Goal: Task Accomplishment & Management: Complete application form

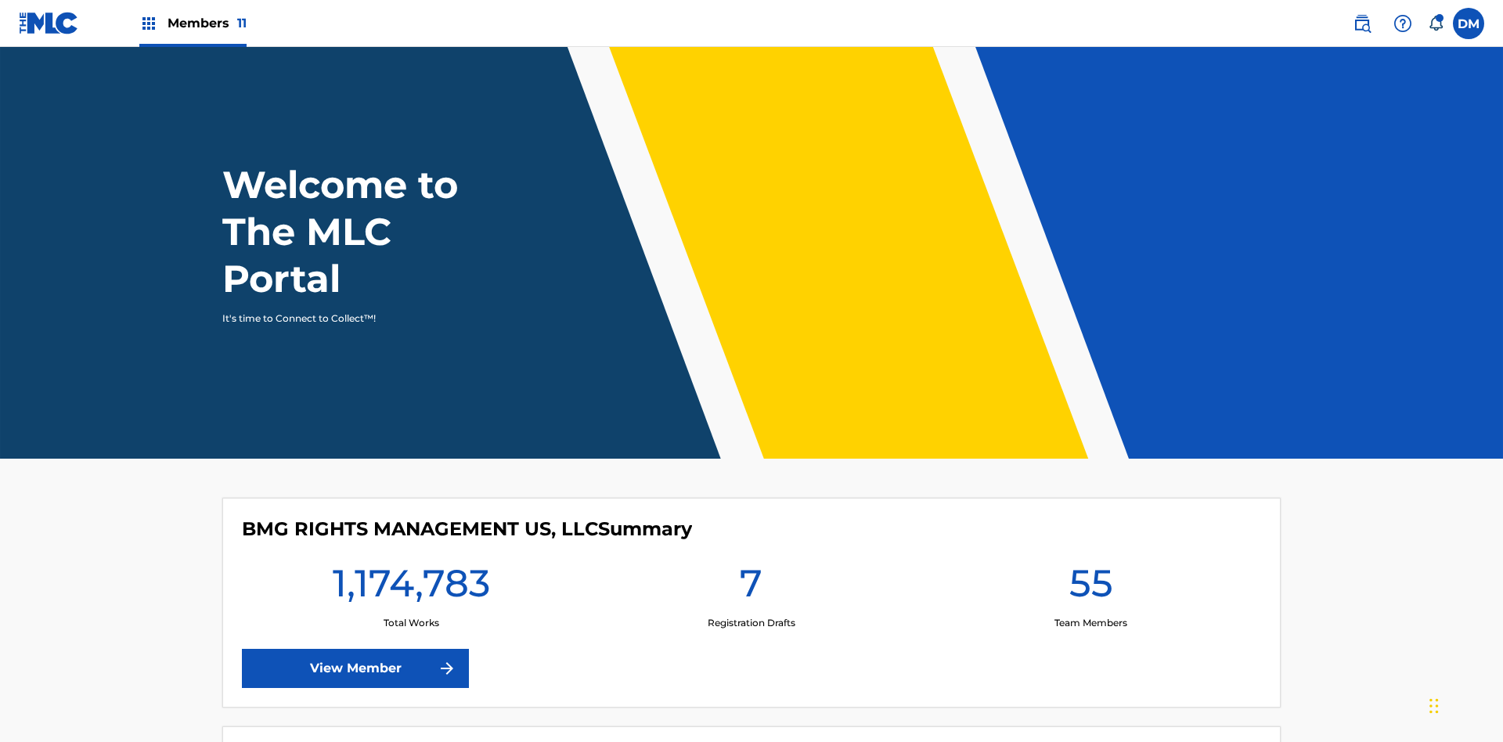
click at [193, 23] on span "Members 11" at bounding box center [207, 23] width 79 height 18
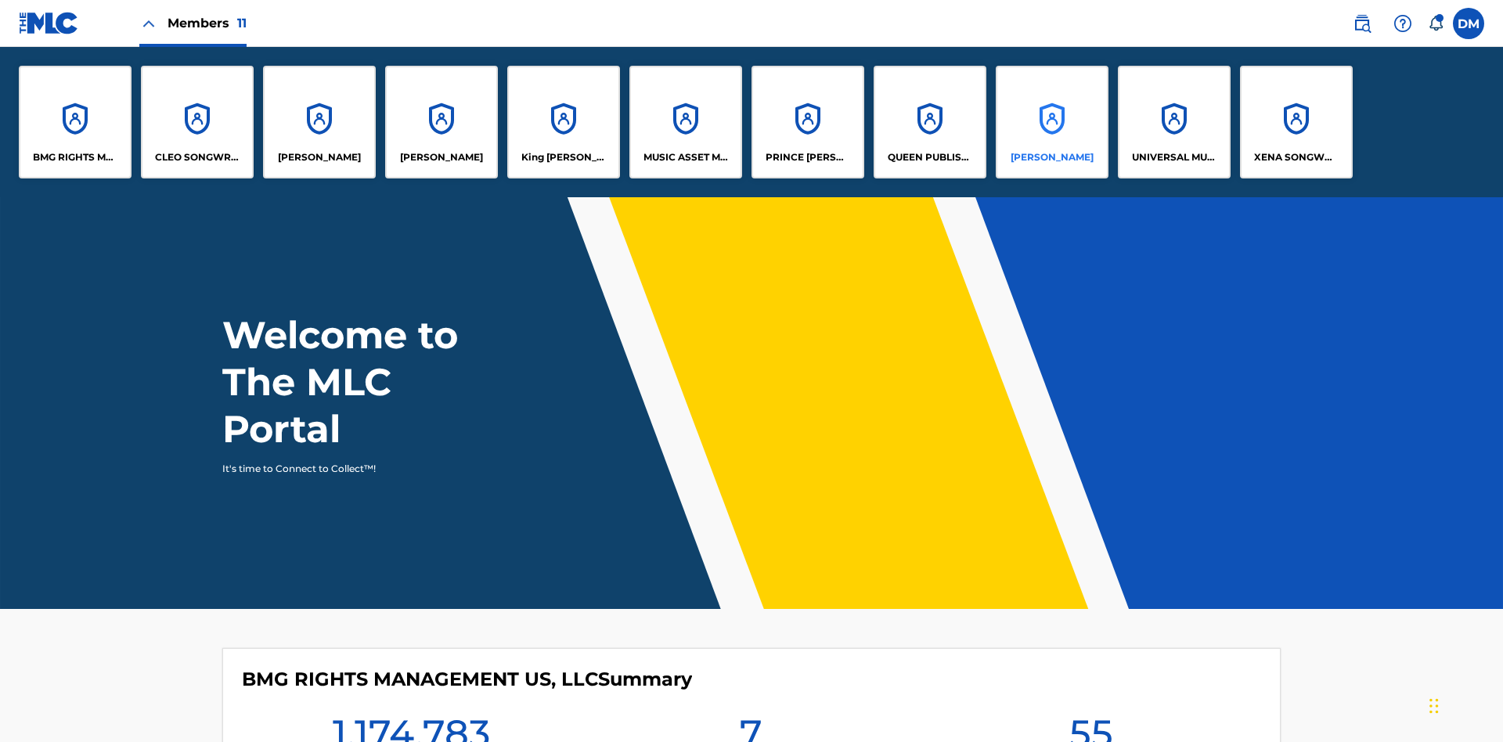
click at [1052, 157] on p "[PERSON_NAME]" at bounding box center [1052, 157] width 83 height 14
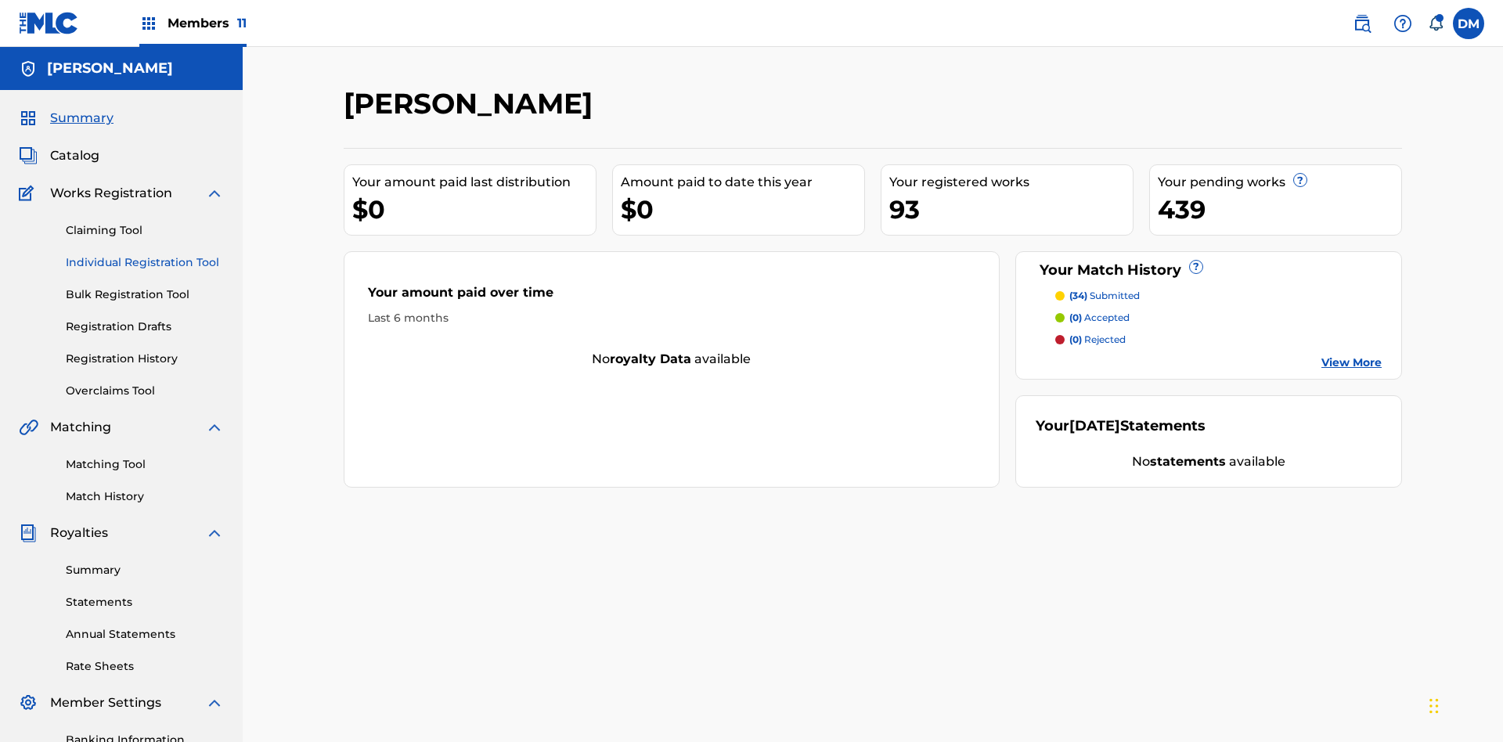
click at [145, 254] on link "Individual Registration Tool" at bounding box center [145, 262] width 158 height 16
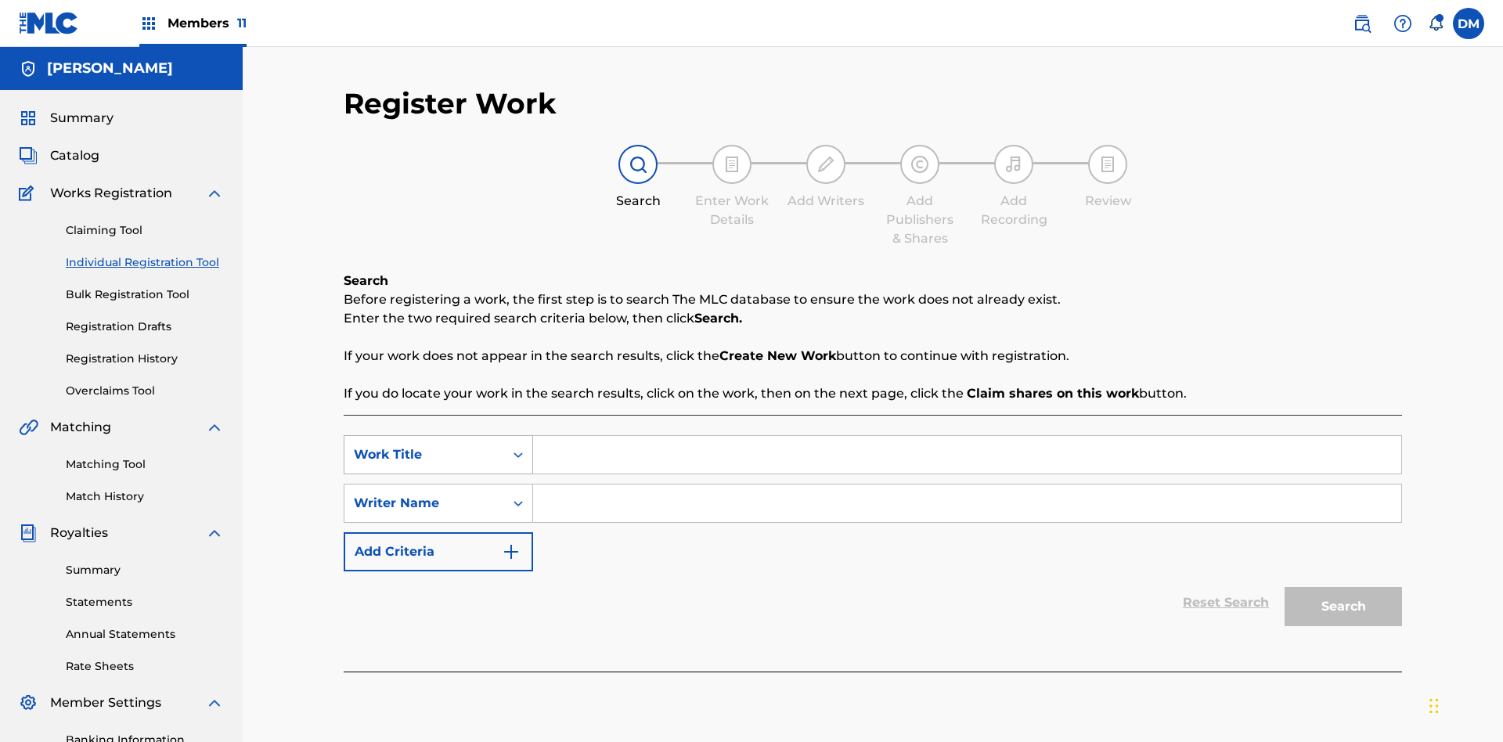
click at [424, 446] on div "Work Title" at bounding box center [424, 455] width 141 height 19
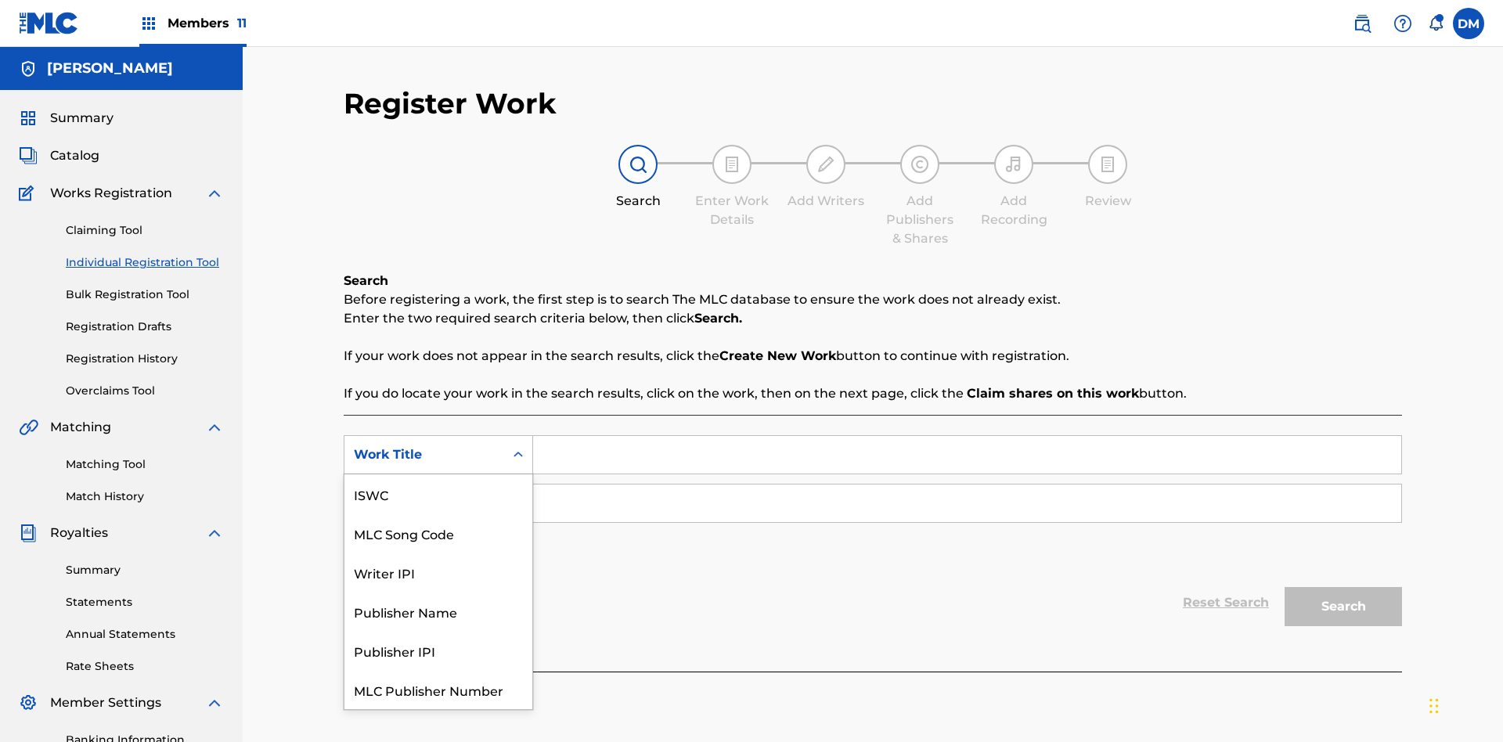
click at [438, 514] on div "MLC Song Code" at bounding box center [439, 533] width 188 height 39
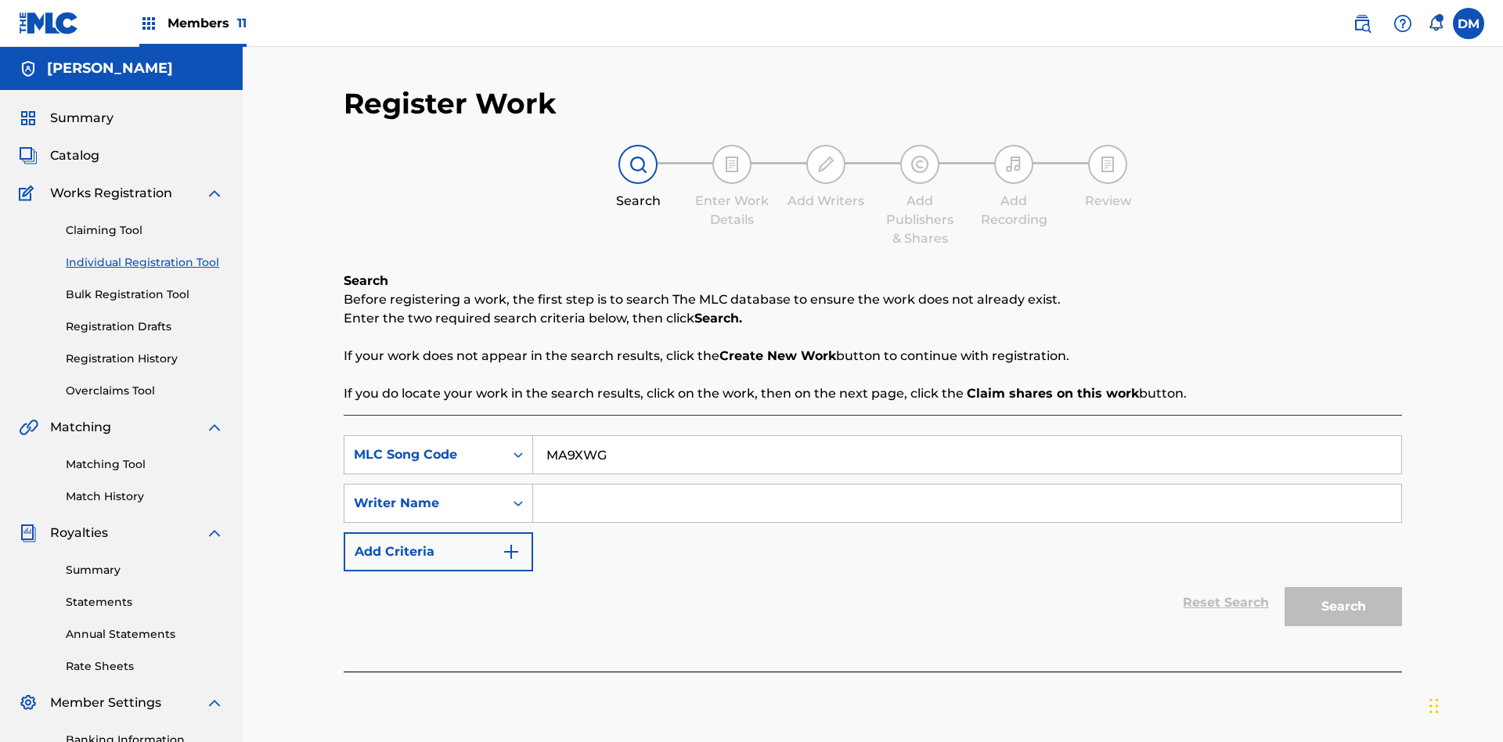
type input "MA9XWG"
click at [967, 485] on input "Search Form" at bounding box center [967, 504] width 868 height 38
type input "[PERSON_NAME]"
click at [1344, 587] on button "Search" at bounding box center [1343, 606] width 117 height 39
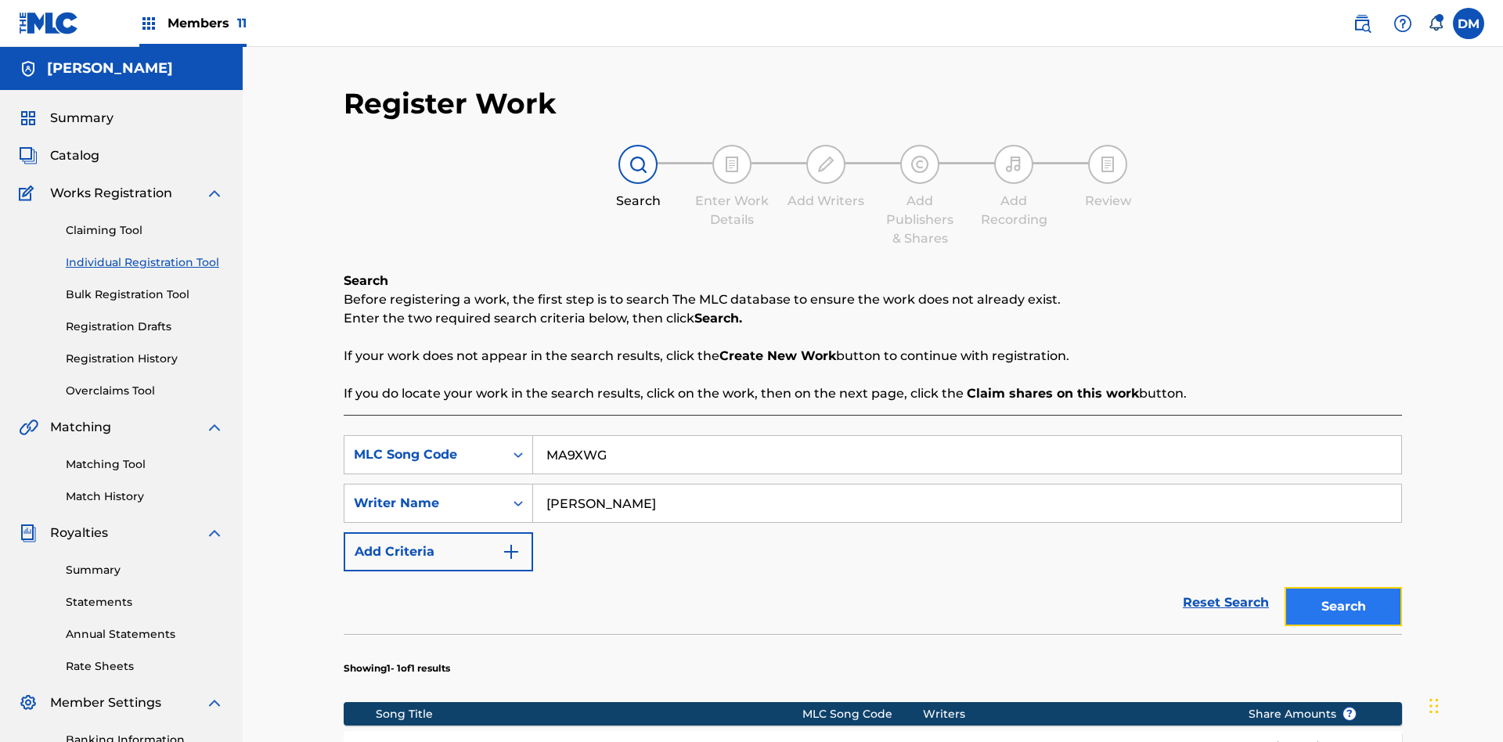
click at [1344, 587] on button "Search" at bounding box center [1343, 606] width 117 height 39
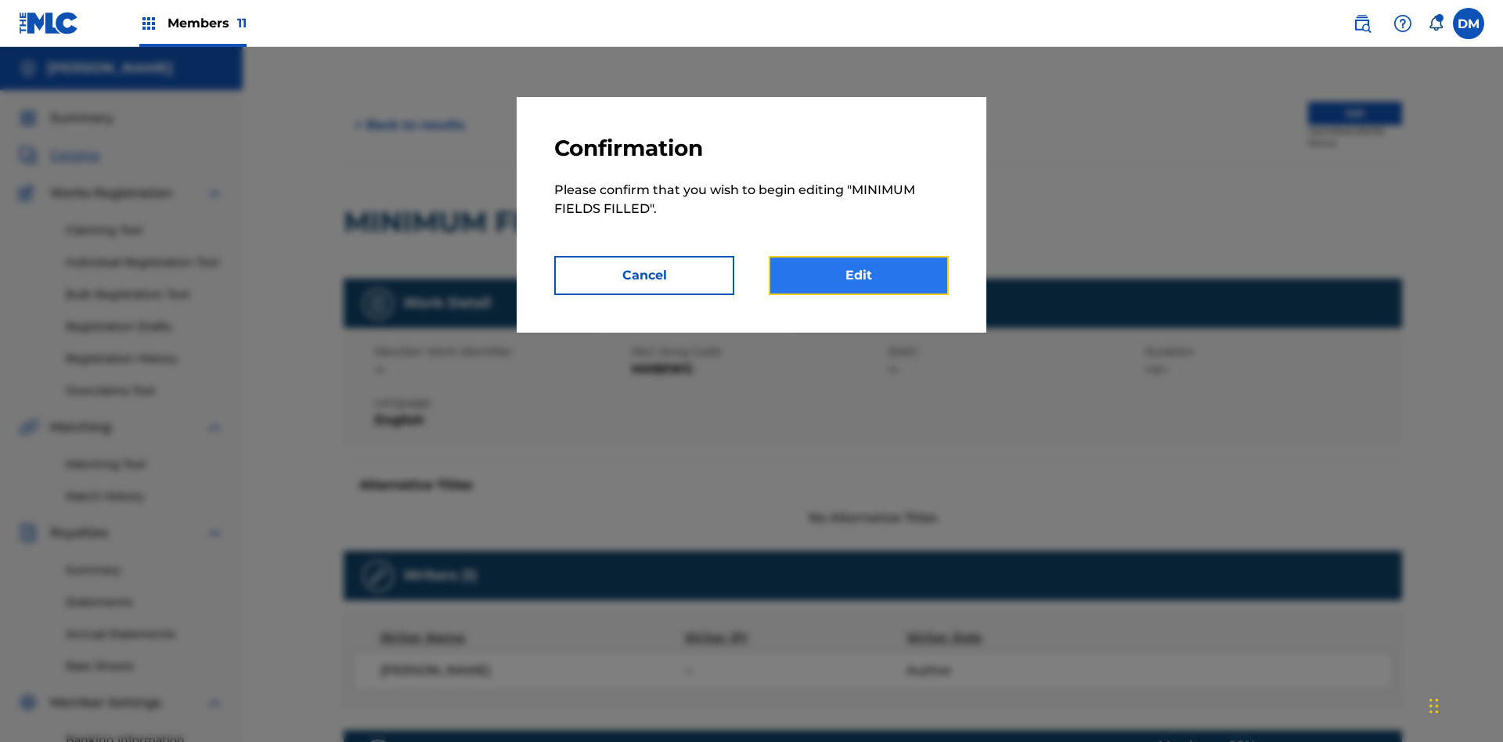
click at [859, 276] on link "Edit" at bounding box center [859, 275] width 180 height 39
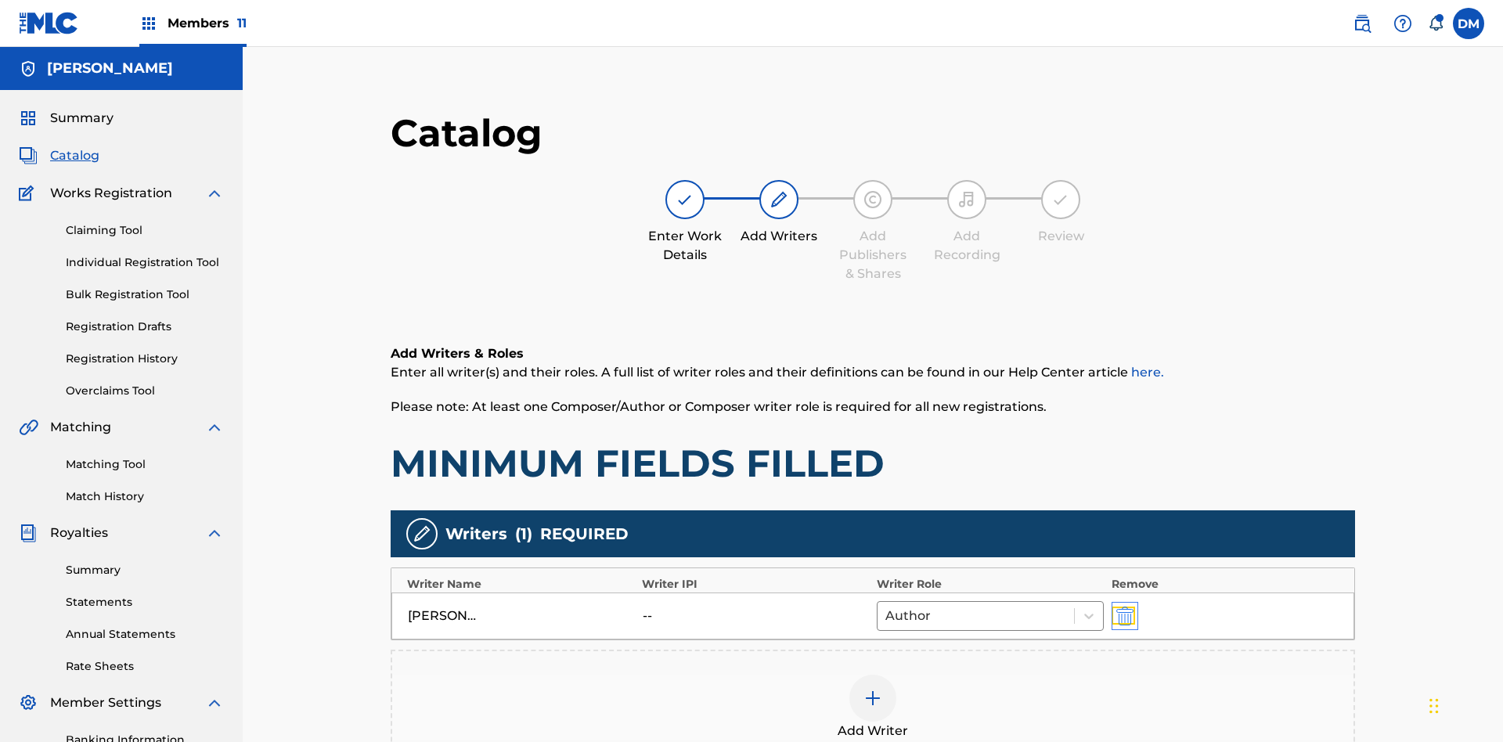
click at [1117, 607] on img "submit" at bounding box center [1125, 616] width 17 height 19
click at [864, 689] on img at bounding box center [873, 698] width 19 height 19
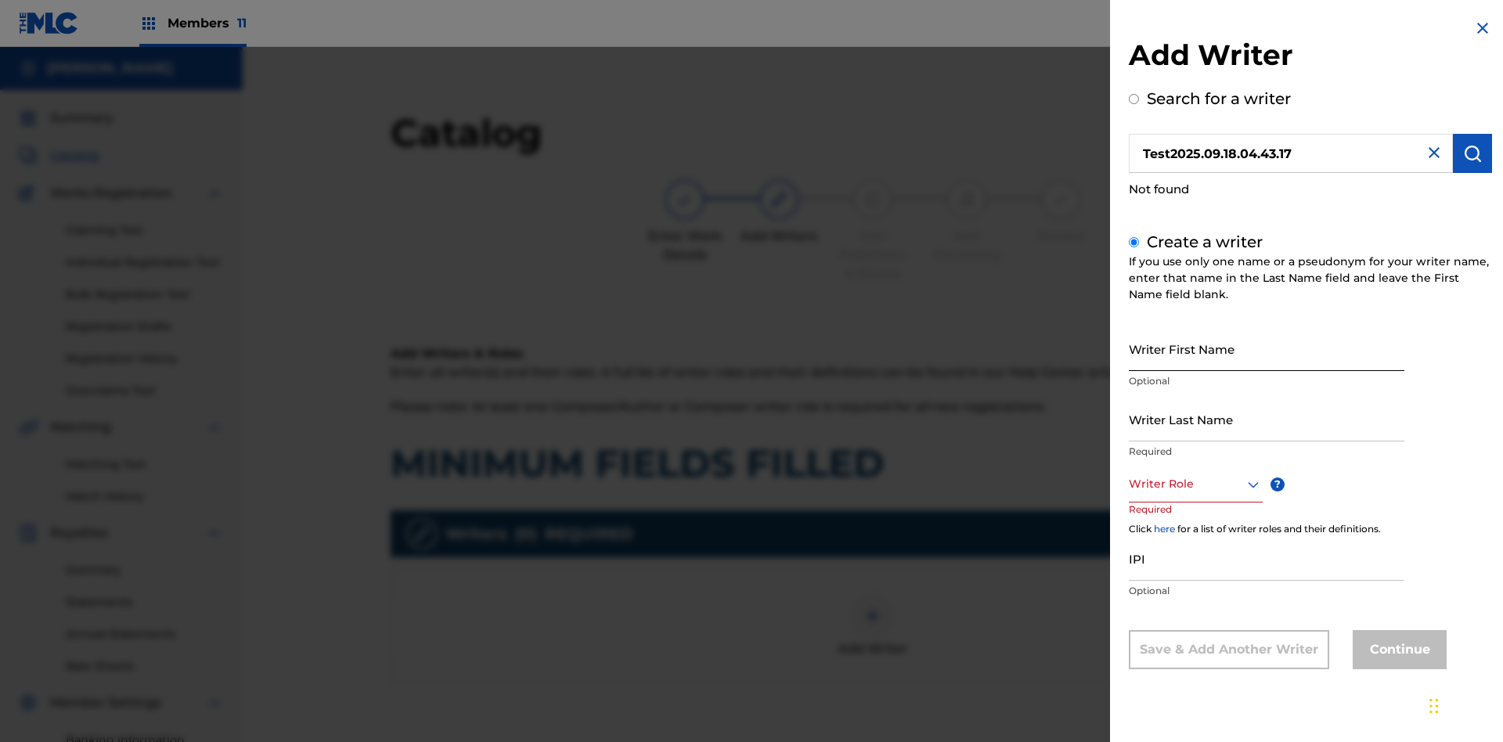
click at [1267, 348] on input "Writer First Name" at bounding box center [1267, 349] width 276 height 45
click at [1267, 419] on input "Writer Last Name" at bounding box center [1267, 419] width 276 height 45
click at [1195, 484] on div at bounding box center [1196, 484] width 134 height 20
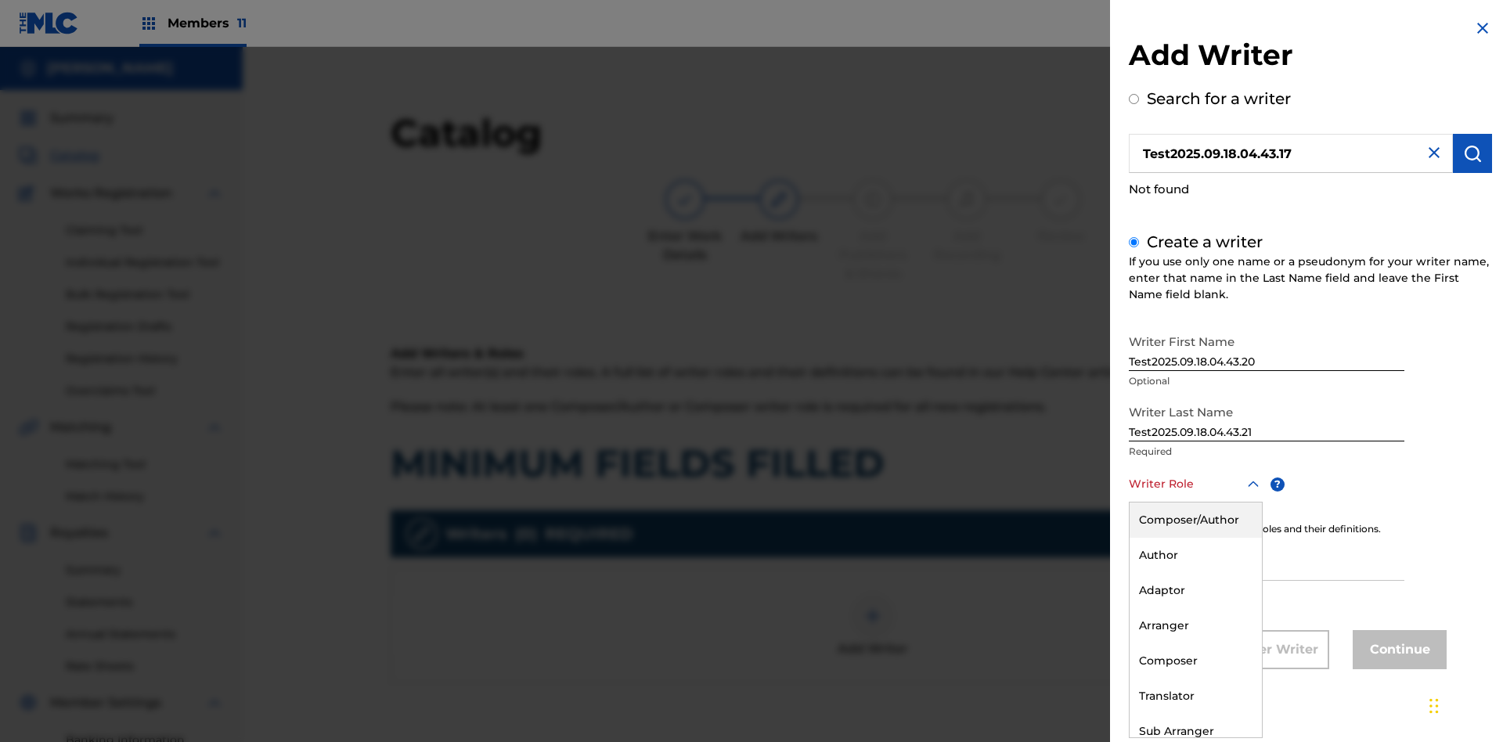
click at [1195, 590] on div "Adaptor" at bounding box center [1196, 590] width 132 height 35
click at [1267, 560] on input "IPI" at bounding box center [1267, 558] width 276 height 45
click at [1398, 651] on button "Continue" at bounding box center [1400, 649] width 94 height 39
